Goal: Transaction & Acquisition: Download file/media

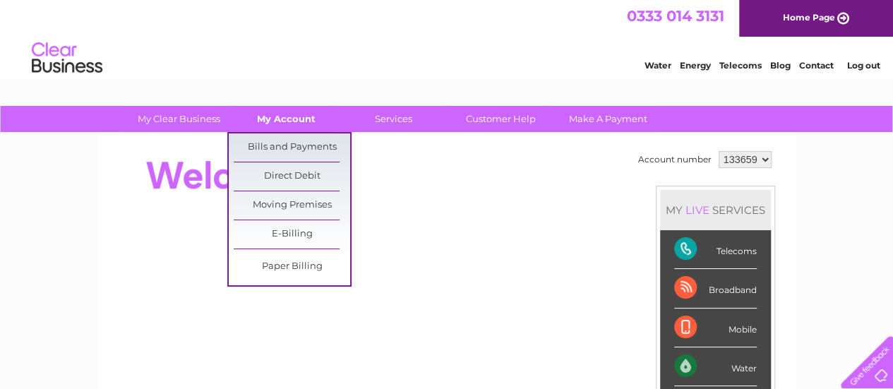
click at [299, 124] on link "My Account" at bounding box center [286, 119] width 116 height 26
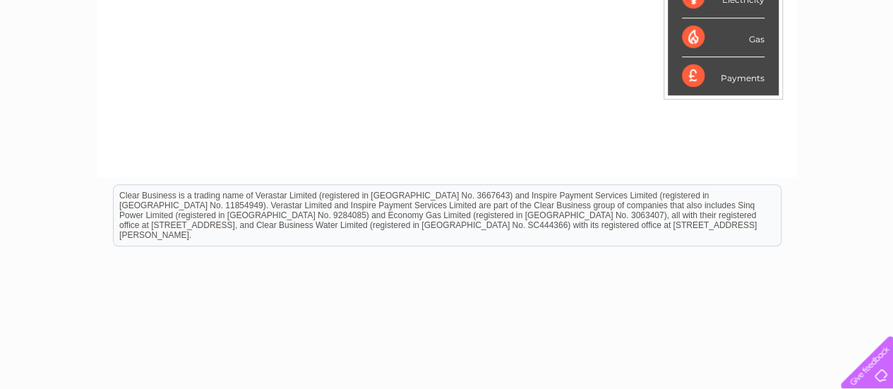
scroll to position [141, 0]
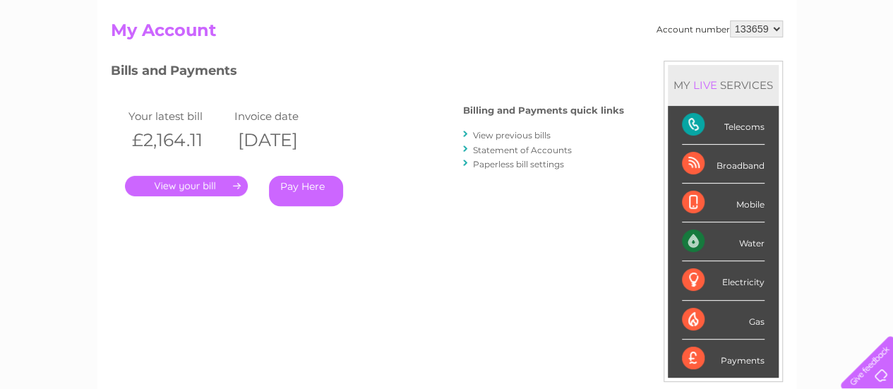
click at [215, 193] on link "." at bounding box center [186, 186] width 123 height 20
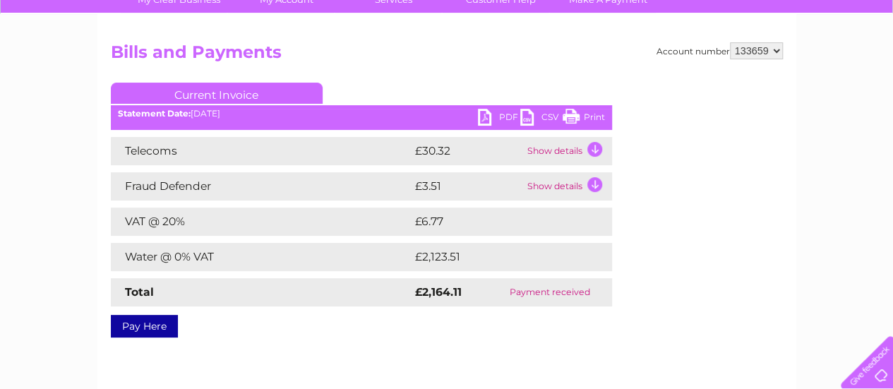
scroll to position [141, 0]
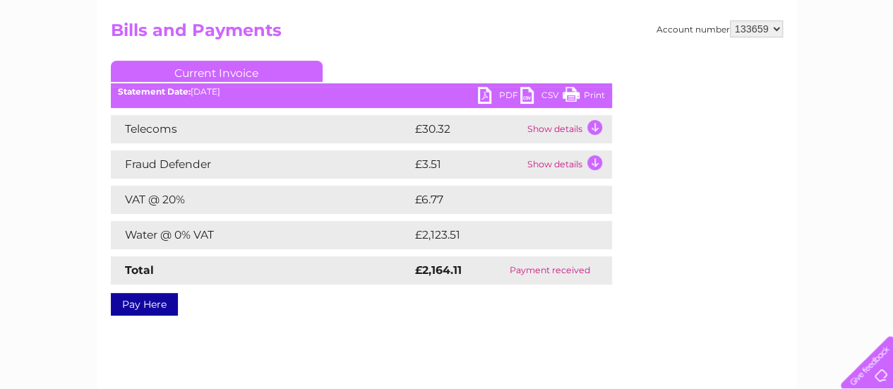
click at [589, 126] on td "Show details" at bounding box center [568, 129] width 88 height 28
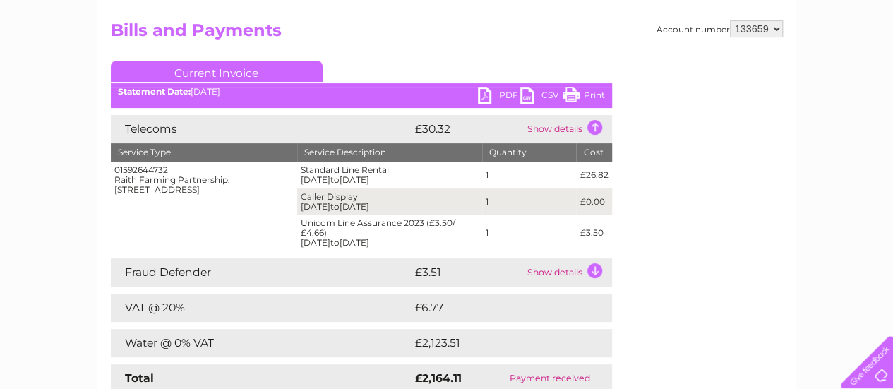
click at [596, 133] on td "Show details" at bounding box center [568, 129] width 88 height 28
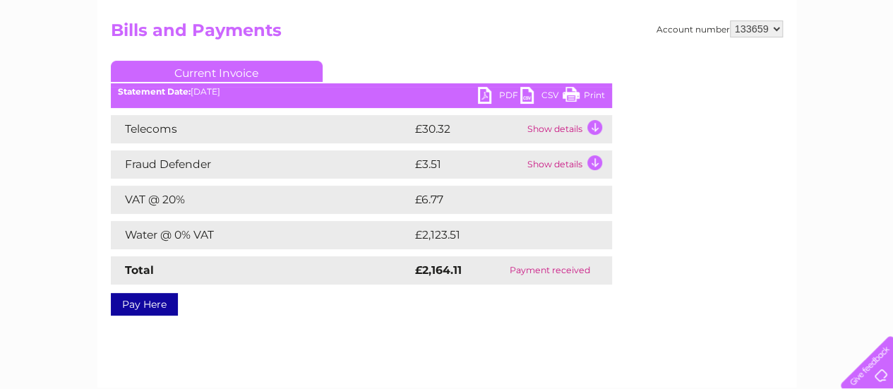
click at [507, 93] on link "PDF" at bounding box center [499, 97] width 42 height 20
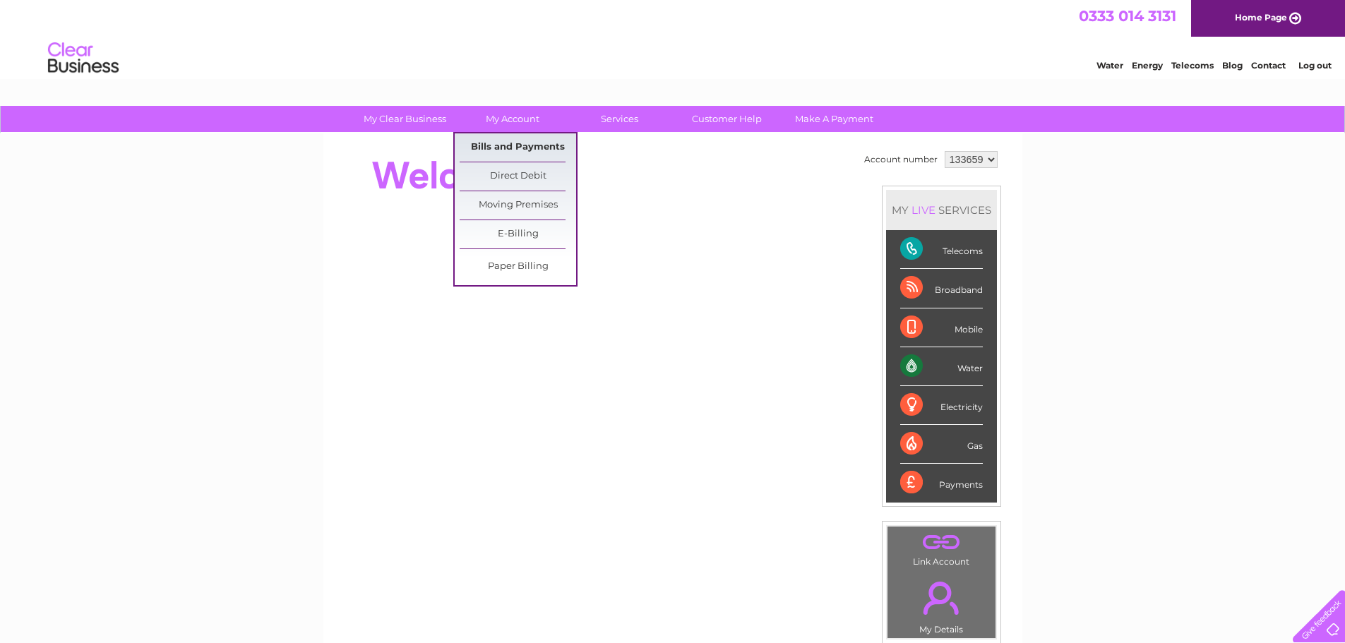
click at [530, 152] on link "Bills and Payments" at bounding box center [518, 147] width 116 height 28
click at [531, 150] on link "Bills and Payments" at bounding box center [518, 147] width 116 height 28
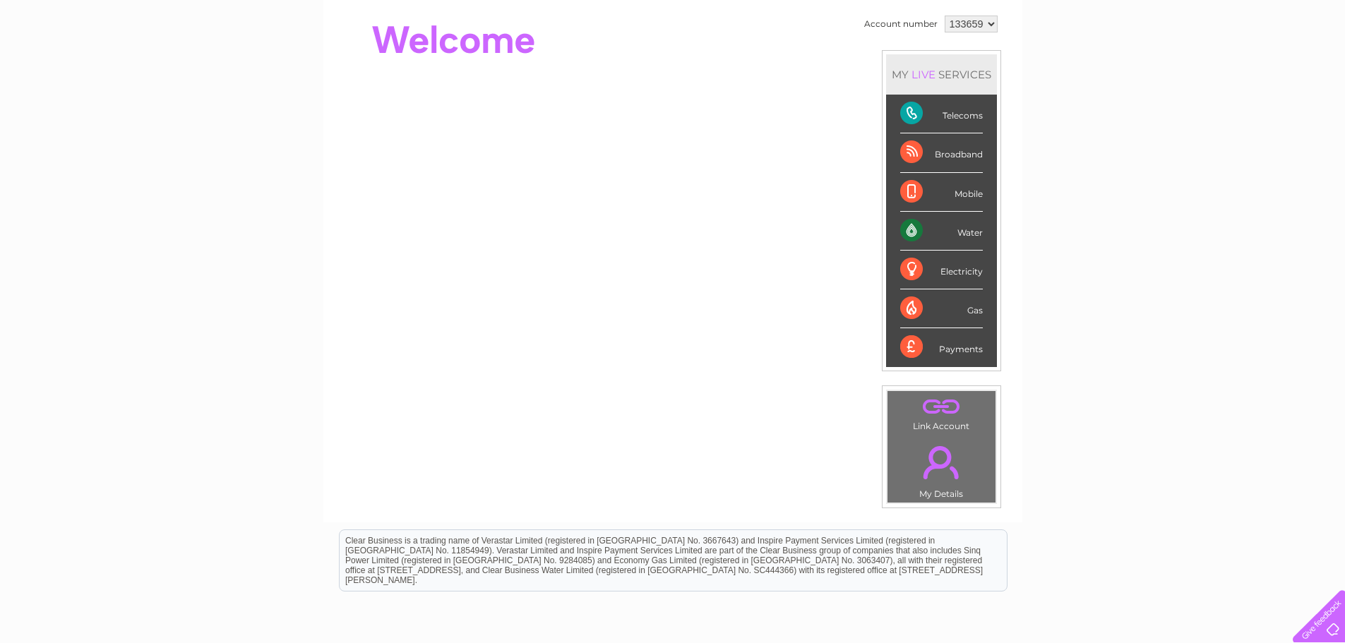
scroll to position [141, 0]
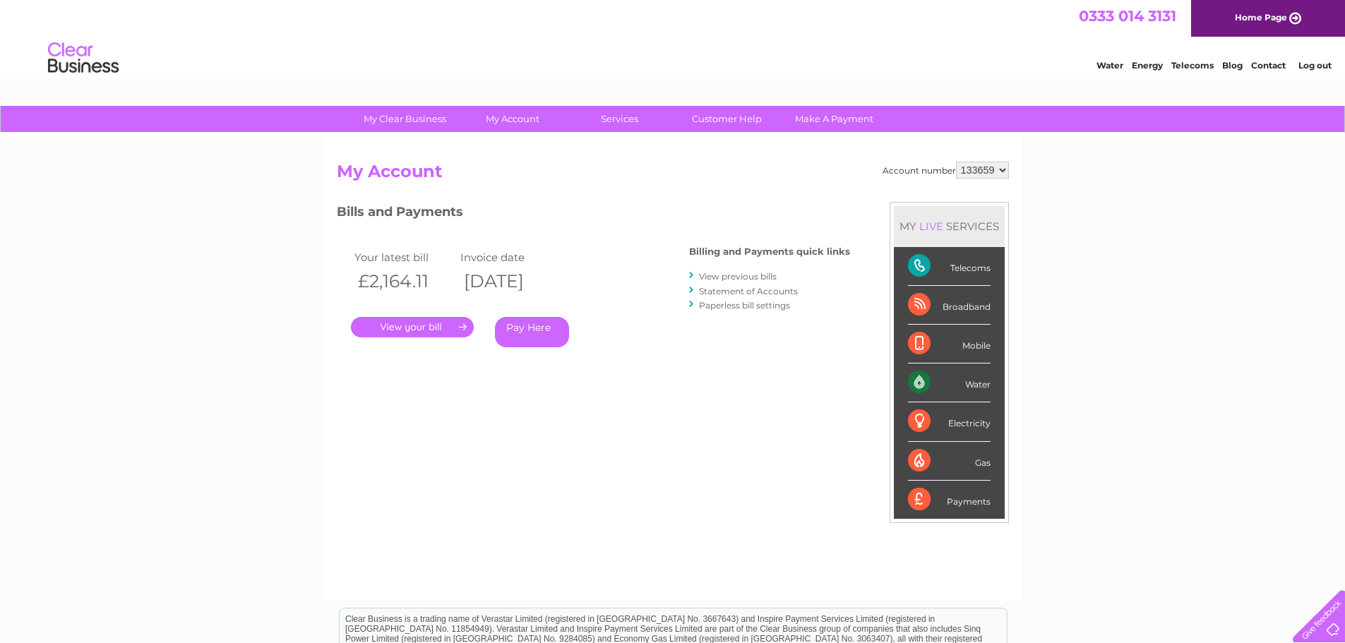
click at [426, 326] on link "." at bounding box center [412, 327] width 123 height 20
click at [409, 332] on link "." at bounding box center [412, 327] width 123 height 20
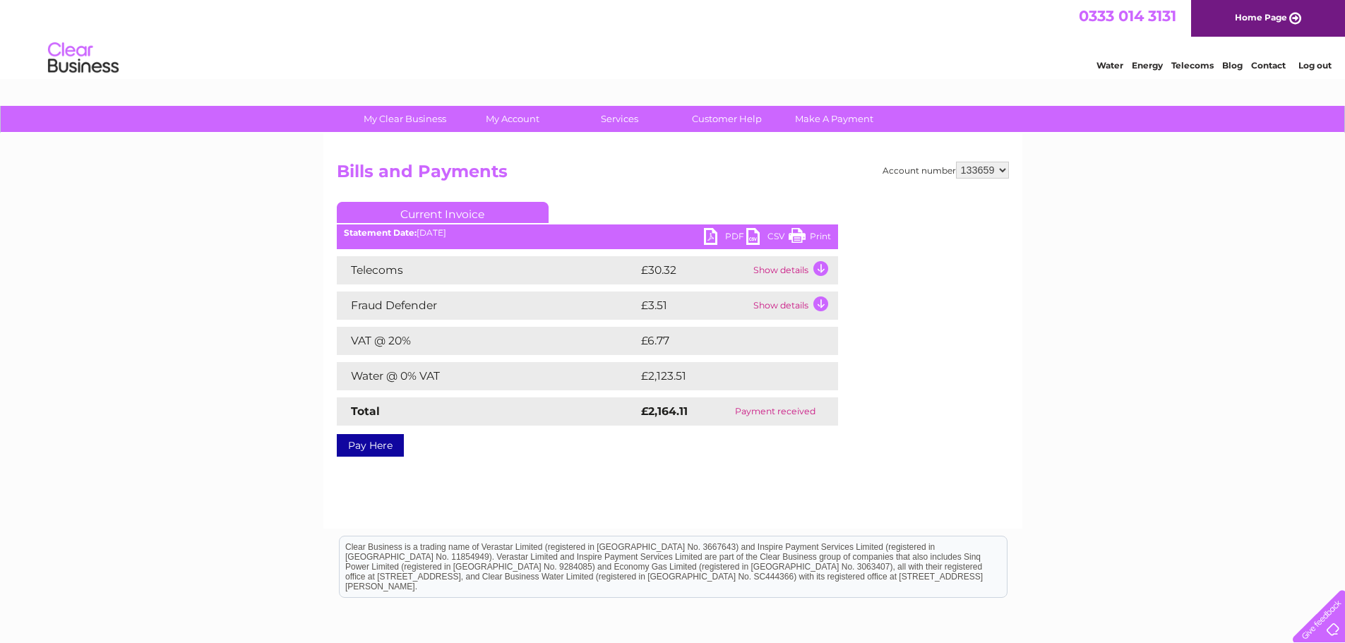
click at [1107, 421] on div "My Clear Business Login Details My Details My Preferences Link Account My Accou…" at bounding box center [672, 438] width 1345 height 664
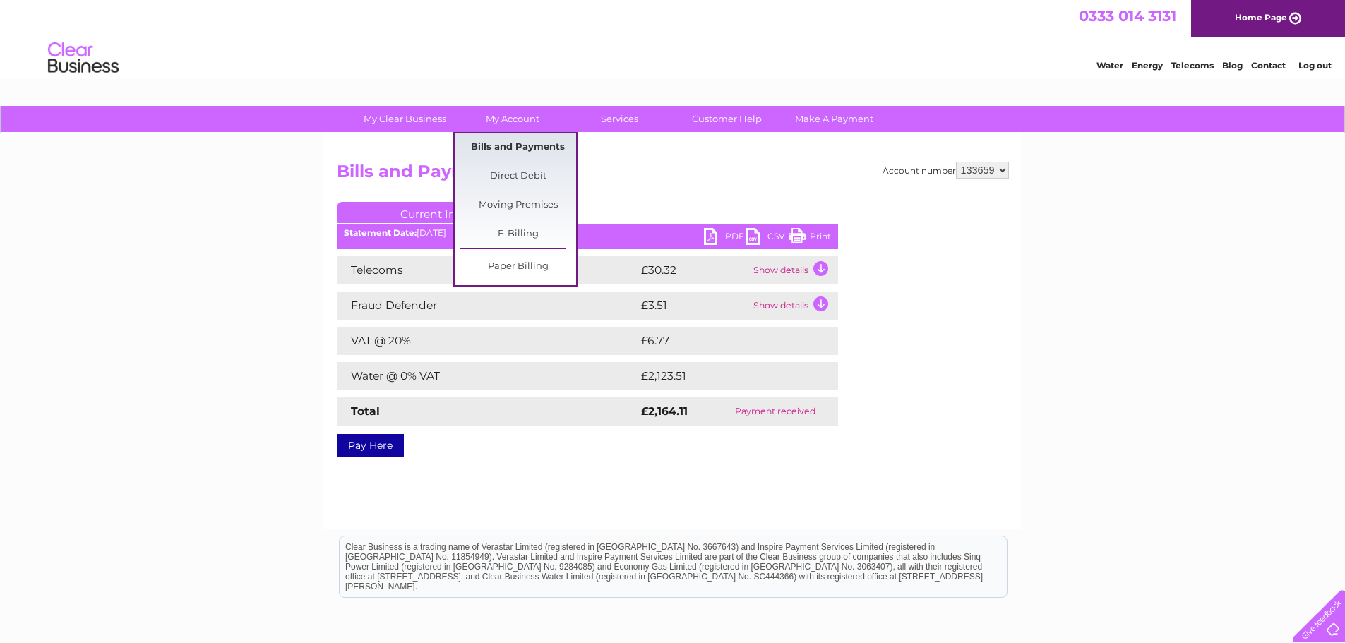
click at [526, 153] on link "Bills and Payments" at bounding box center [518, 147] width 116 height 28
click at [536, 150] on link "Bills and Payments" at bounding box center [518, 147] width 116 height 28
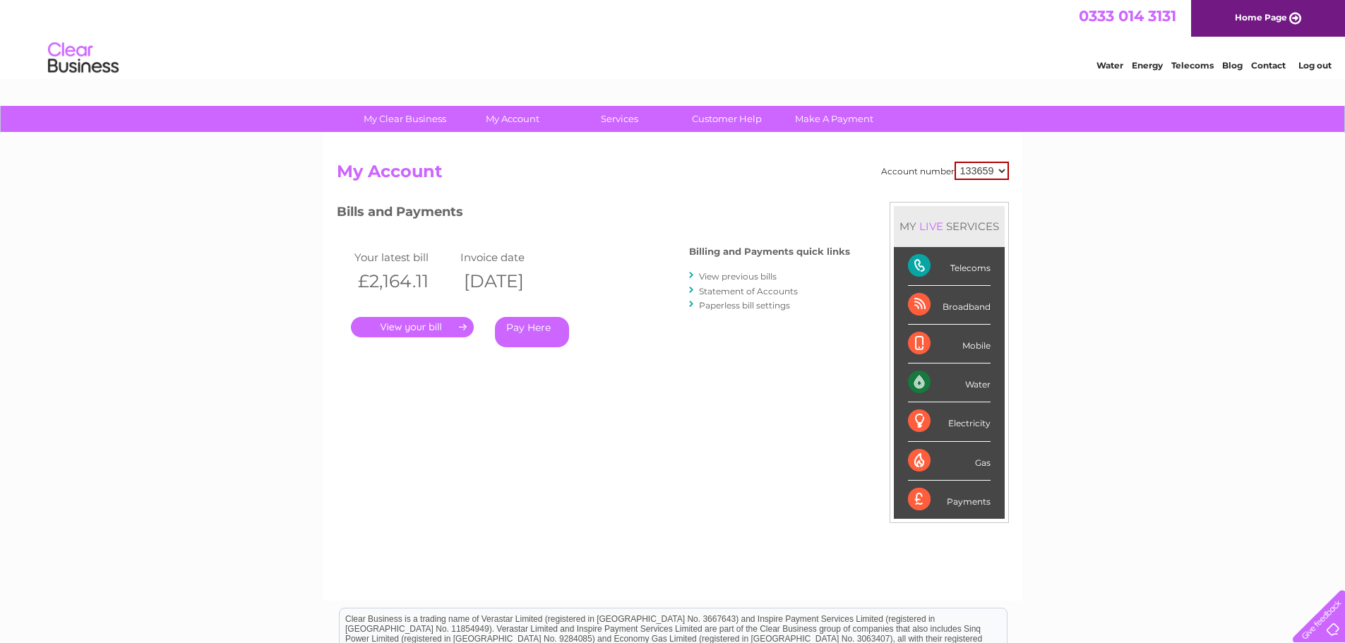
click at [703, 279] on link "View previous bills" at bounding box center [738, 276] width 78 height 11
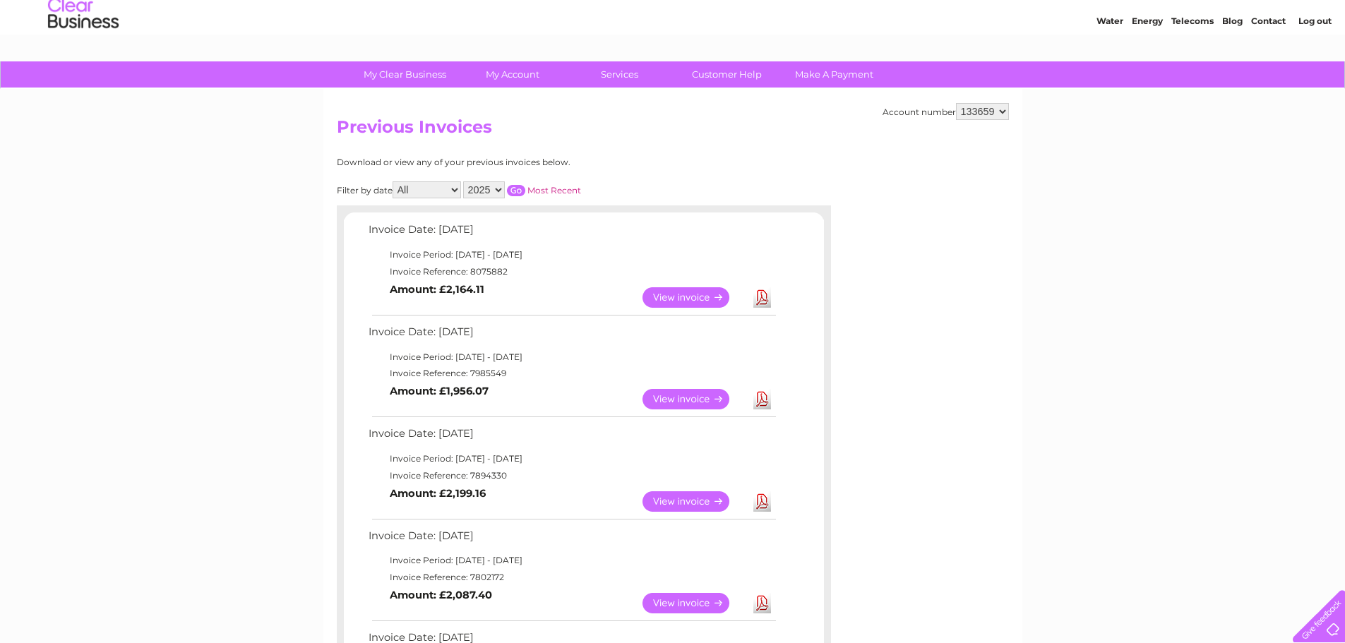
scroll to position [71, 0]
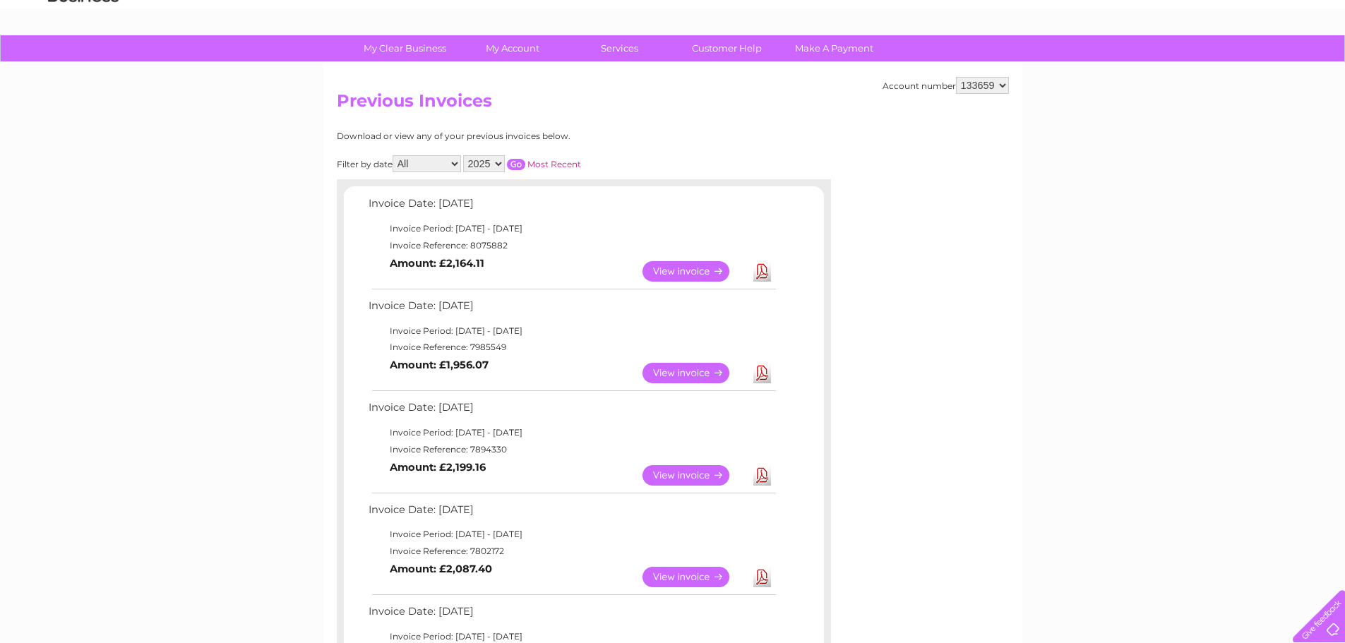
click at [695, 373] on link "View" at bounding box center [694, 373] width 104 height 20
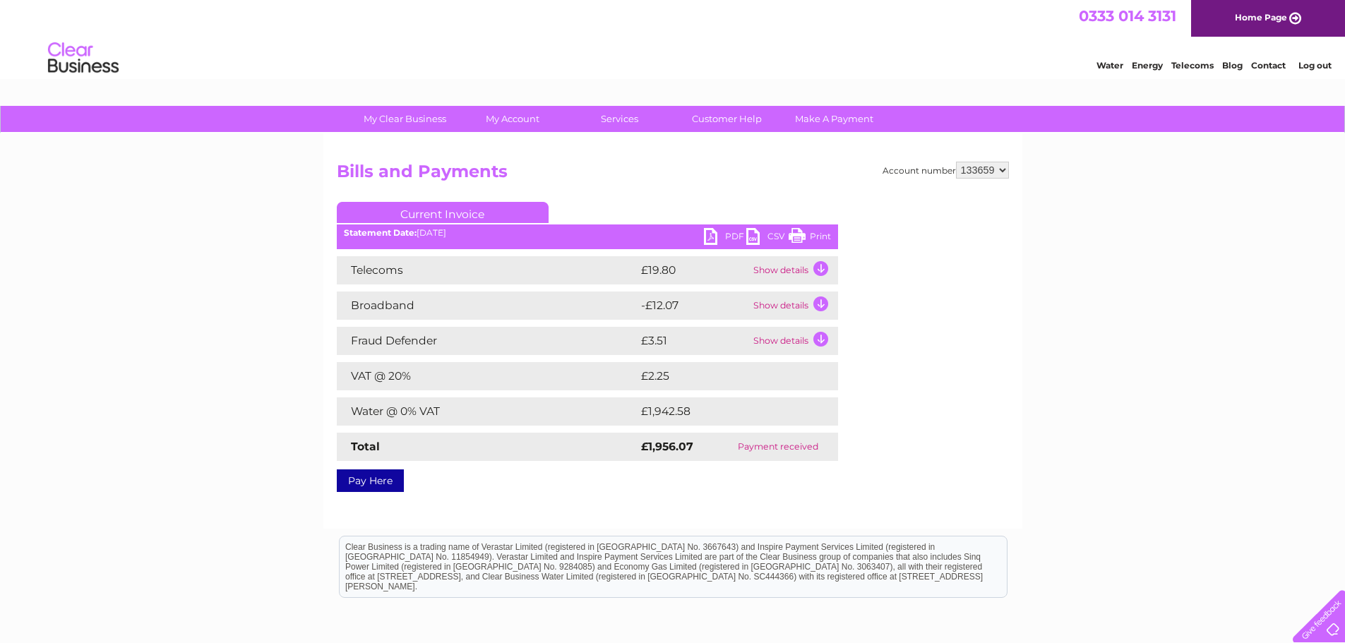
click at [814, 270] on td "Show details" at bounding box center [794, 270] width 88 height 28
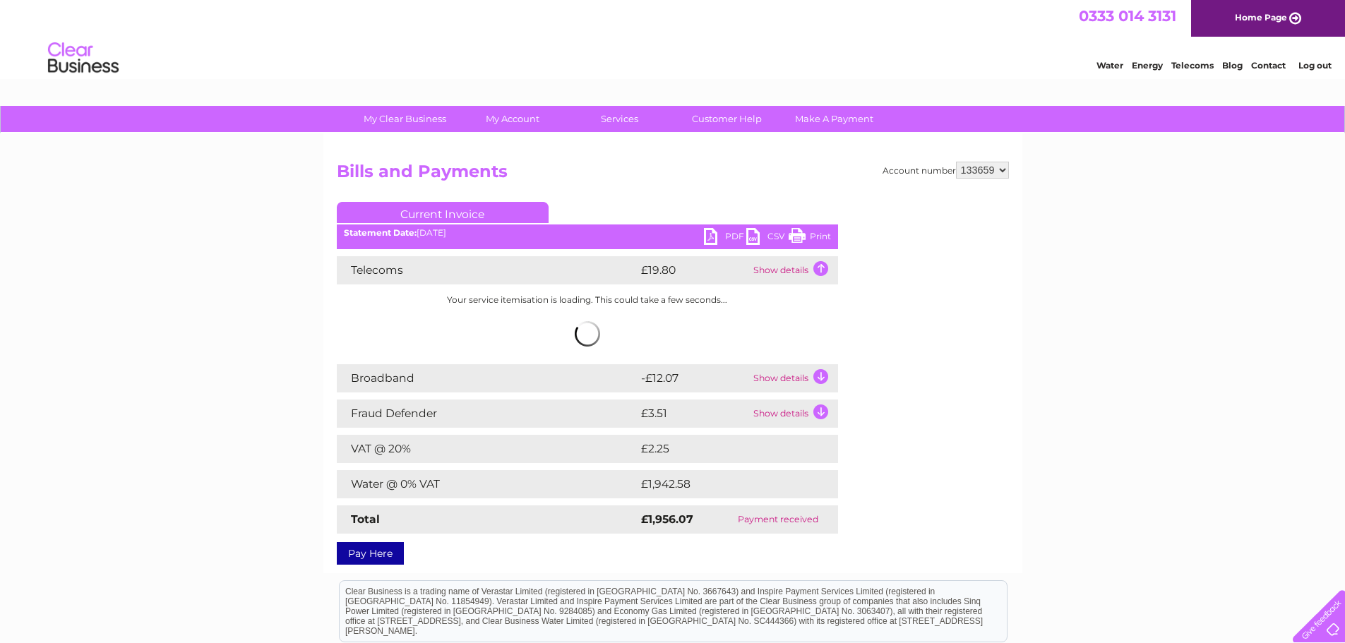
click at [816, 270] on td "Show details" at bounding box center [794, 270] width 88 height 28
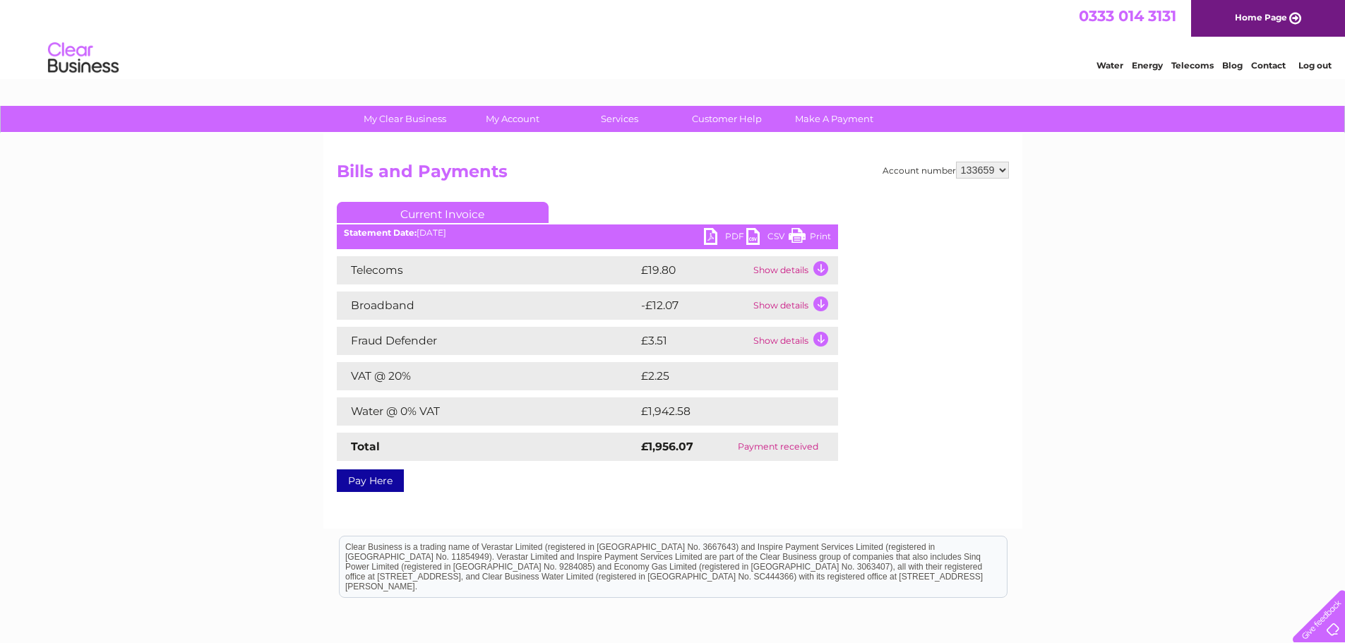
click at [715, 239] on link "PDF" at bounding box center [725, 238] width 42 height 20
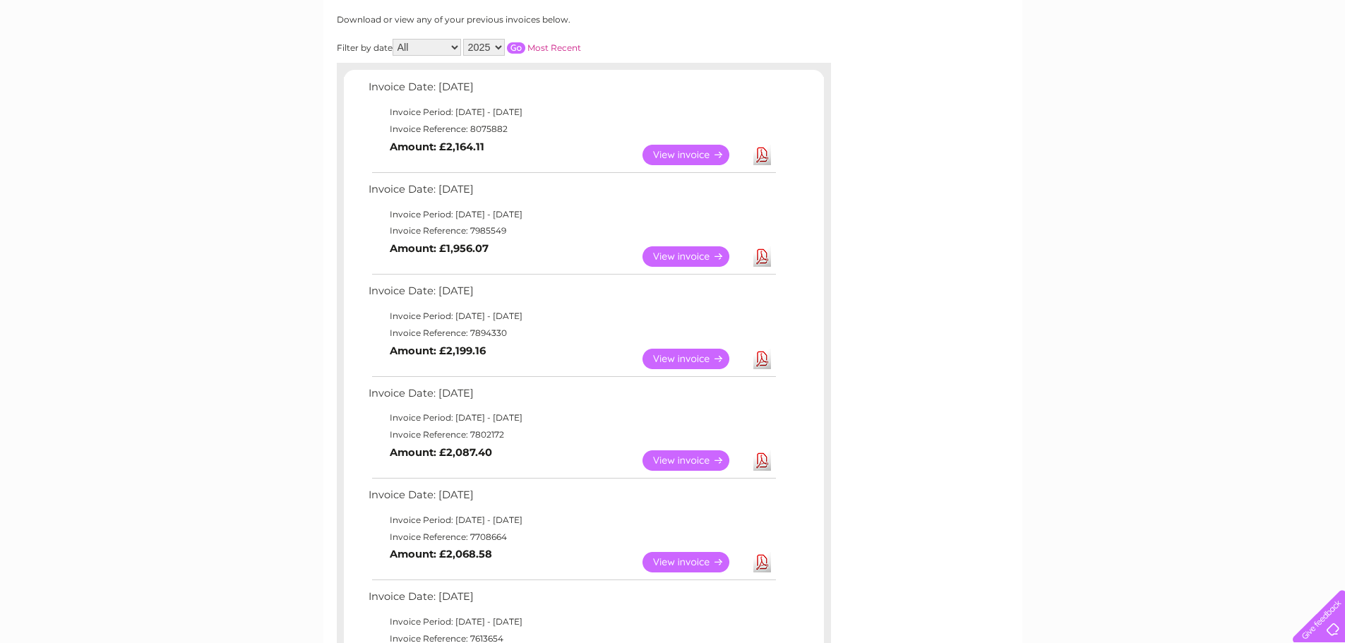
scroll to position [212, 0]
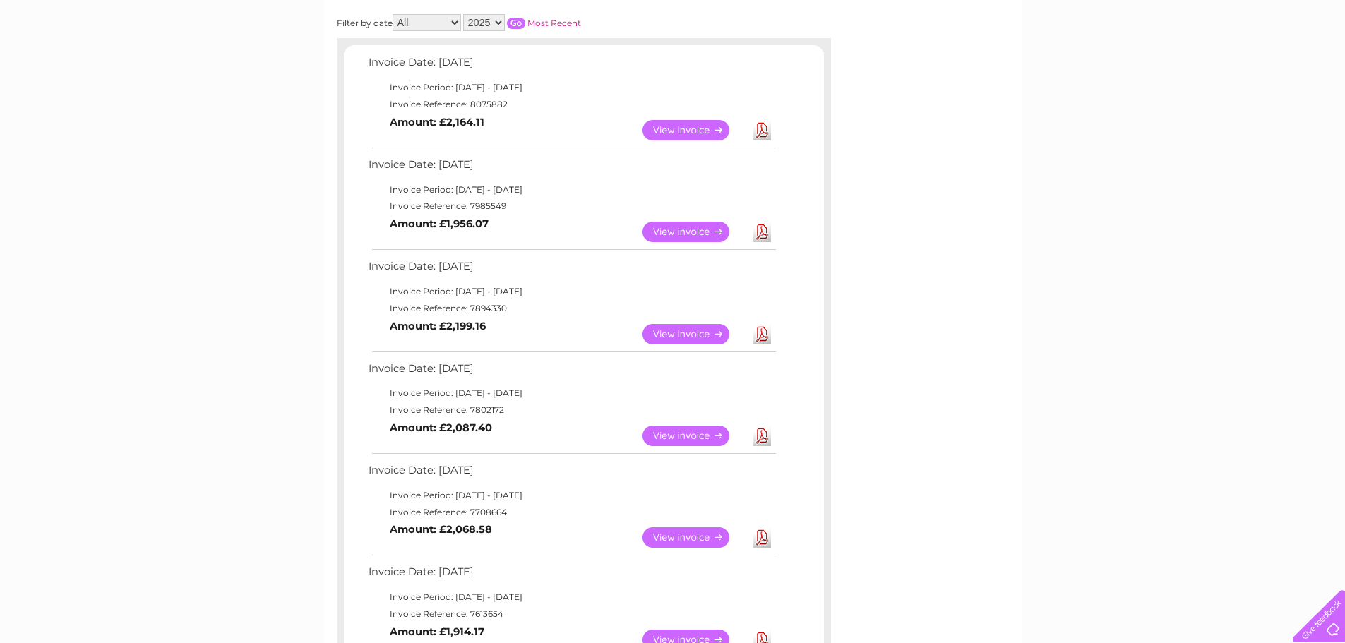
click at [750, 336] on td "Download" at bounding box center [762, 334] width 25 height 28
click at [767, 337] on link "Download" at bounding box center [762, 334] width 18 height 20
click at [757, 131] on link "Download" at bounding box center [762, 130] width 18 height 20
click at [984, 174] on div "Account number 133659 Previous Invoices Download or view any of your previous i…" at bounding box center [672, 479] width 699 height 1115
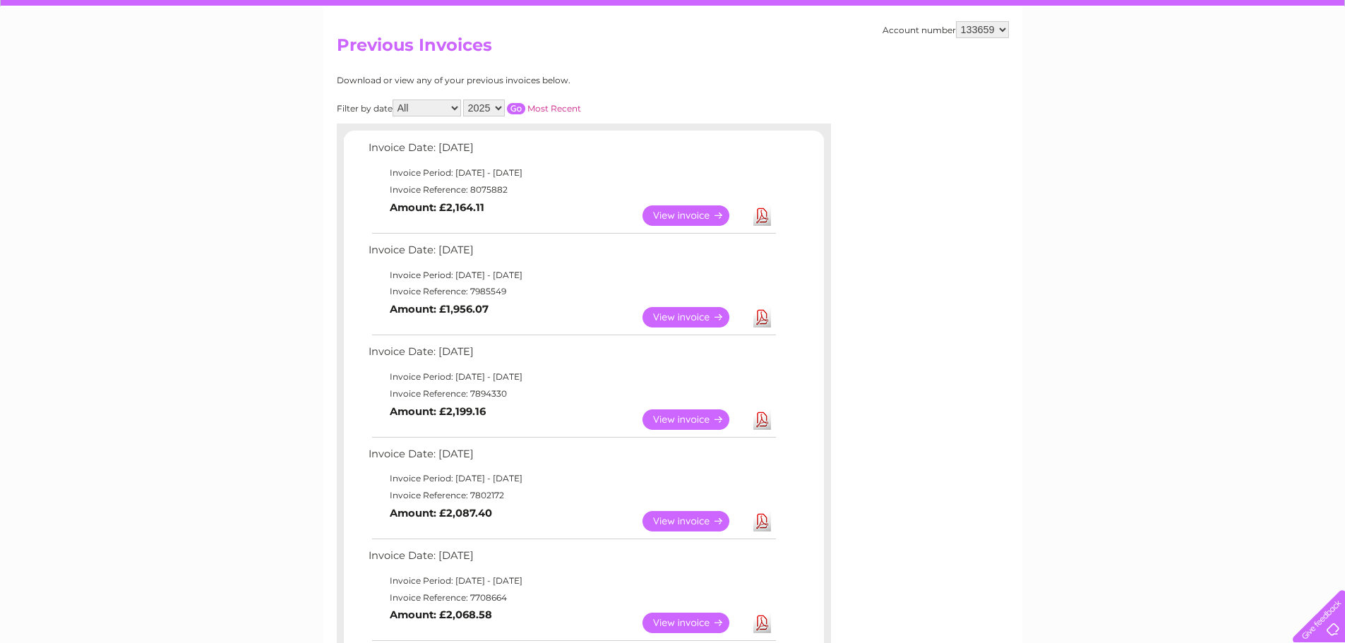
scroll to position [0, 0]
